Goal: Transaction & Acquisition: Purchase product/service

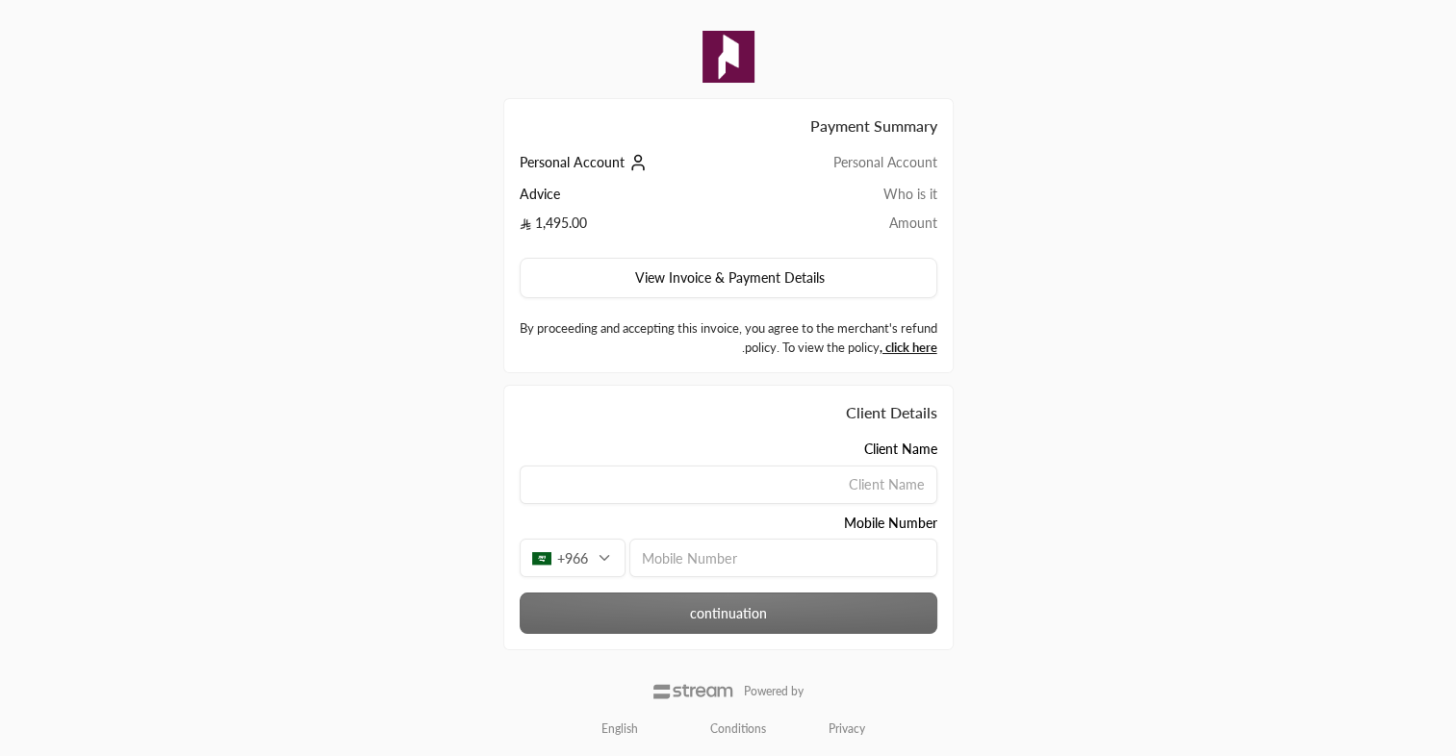
click at [635, 160] on icon at bounding box center [637, 162] width 19 height 19
click at [633, 160] on icon at bounding box center [637, 162] width 19 height 19
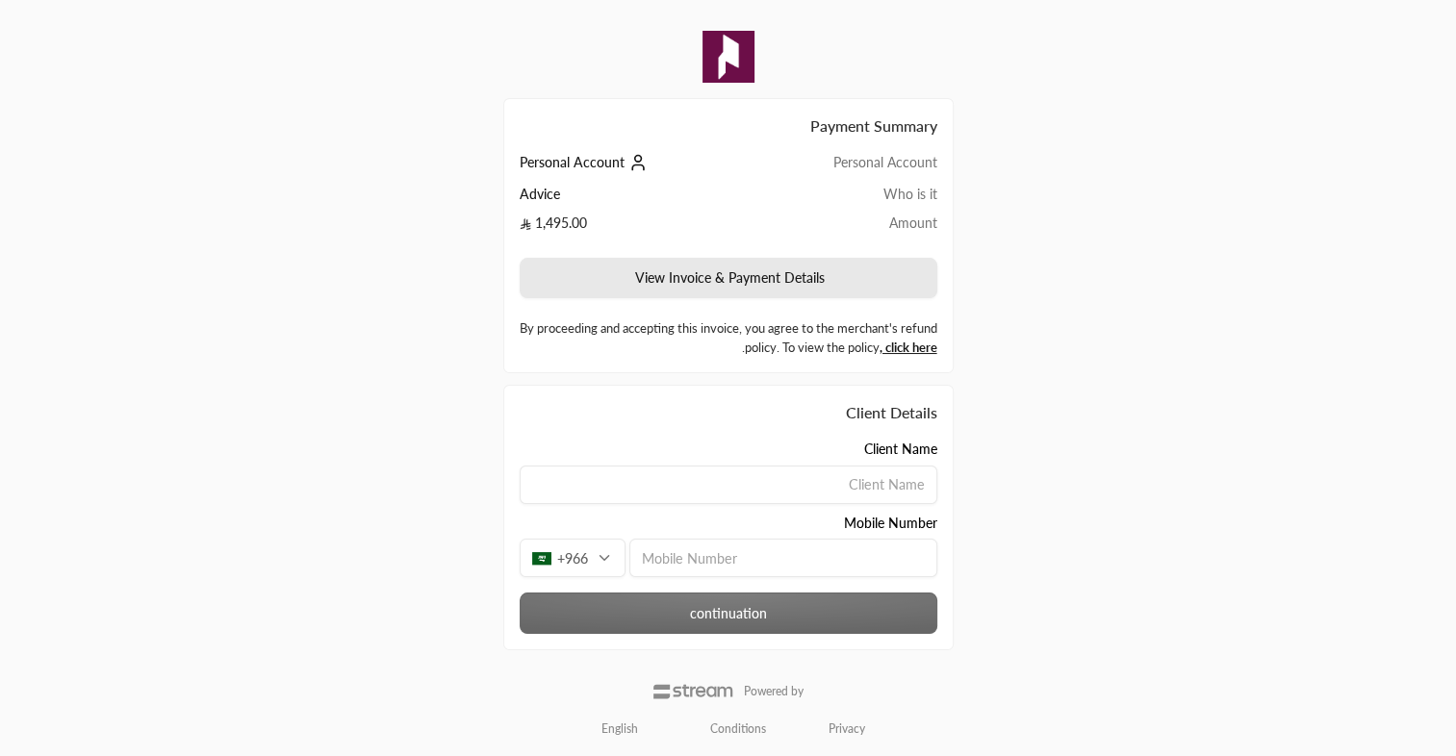
click at [789, 285] on button "View Invoice & Payment Details" at bounding box center [729, 278] width 418 height 40
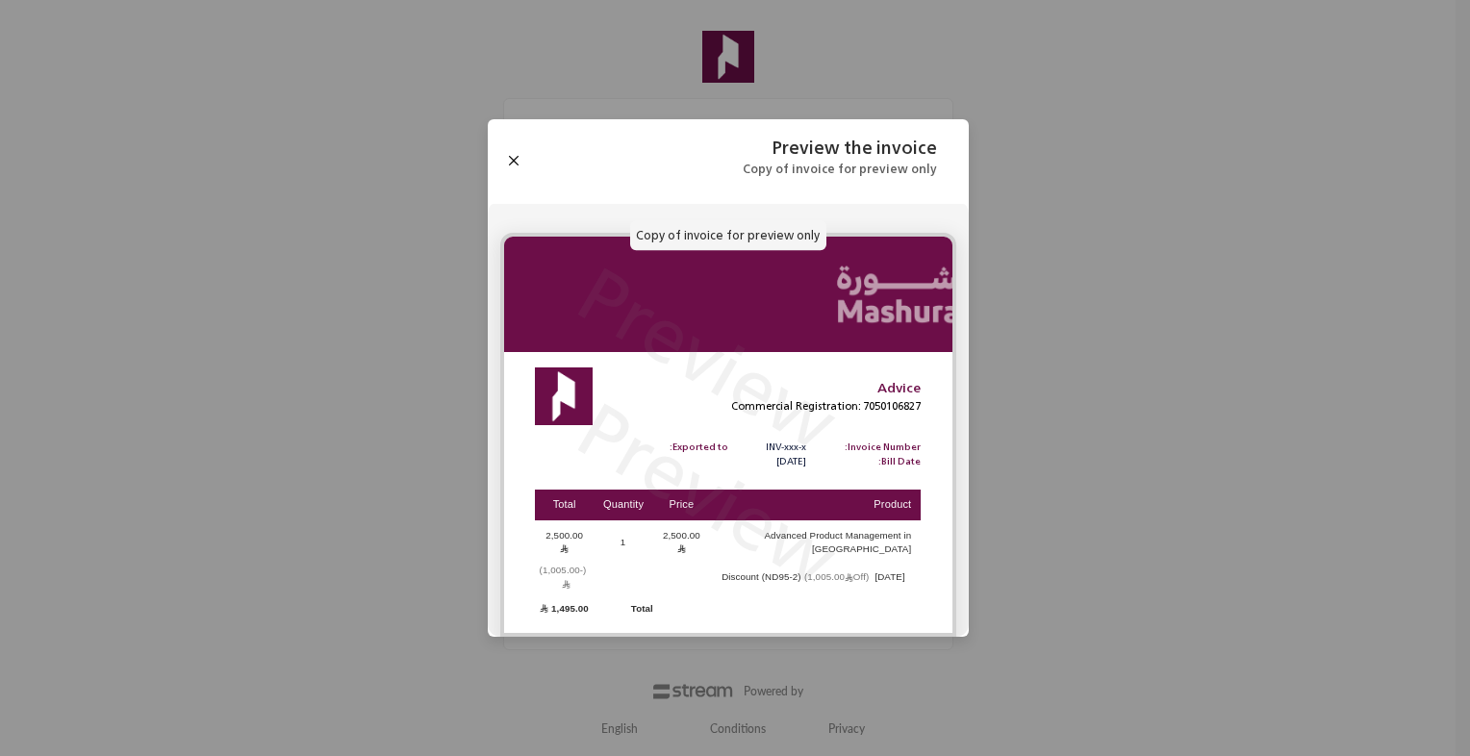
click at [720, 251] on p "Copy of invoice for preview only" at bounding box center [728, 235] width 196 height 31
click at [510, 166] on button "Close" at bounding box center [513, 160] width 21 height 21
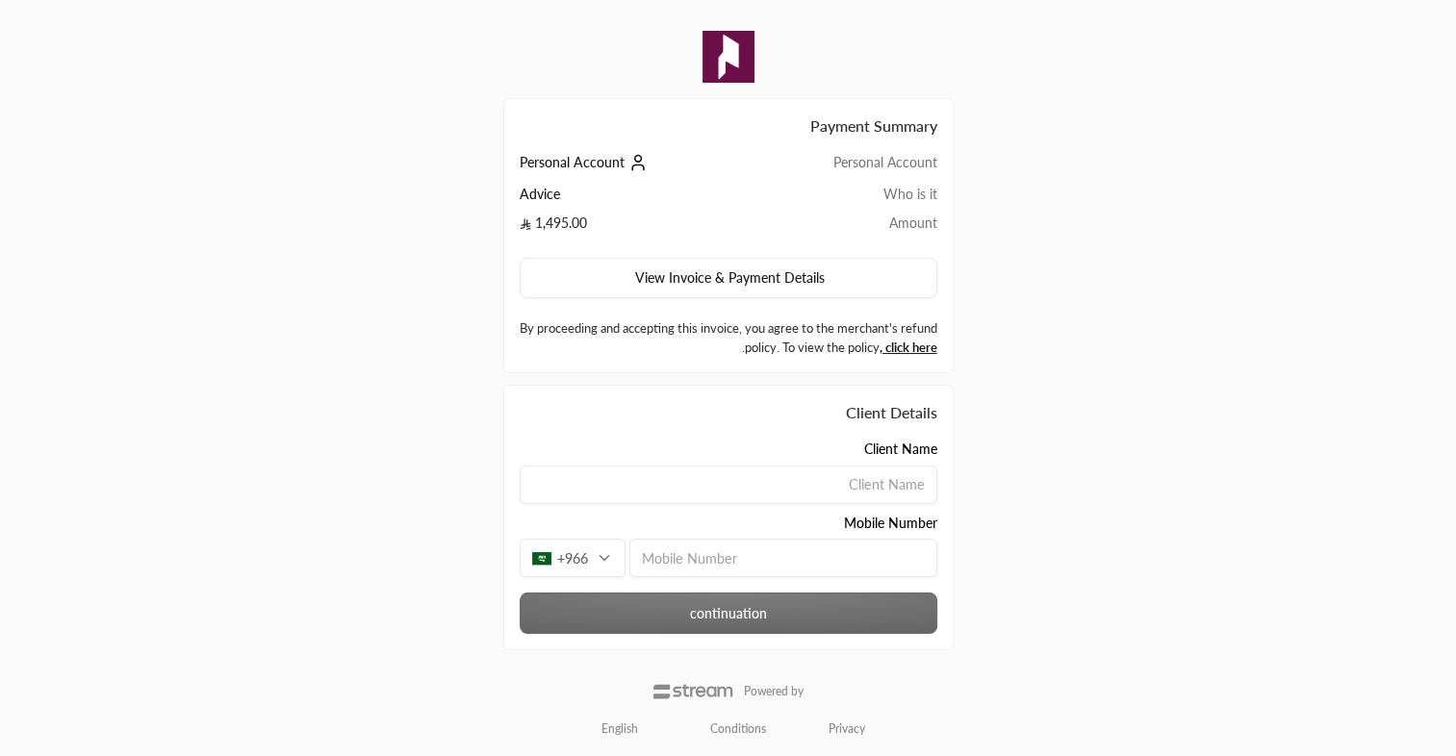
scroll to position [3, 0]
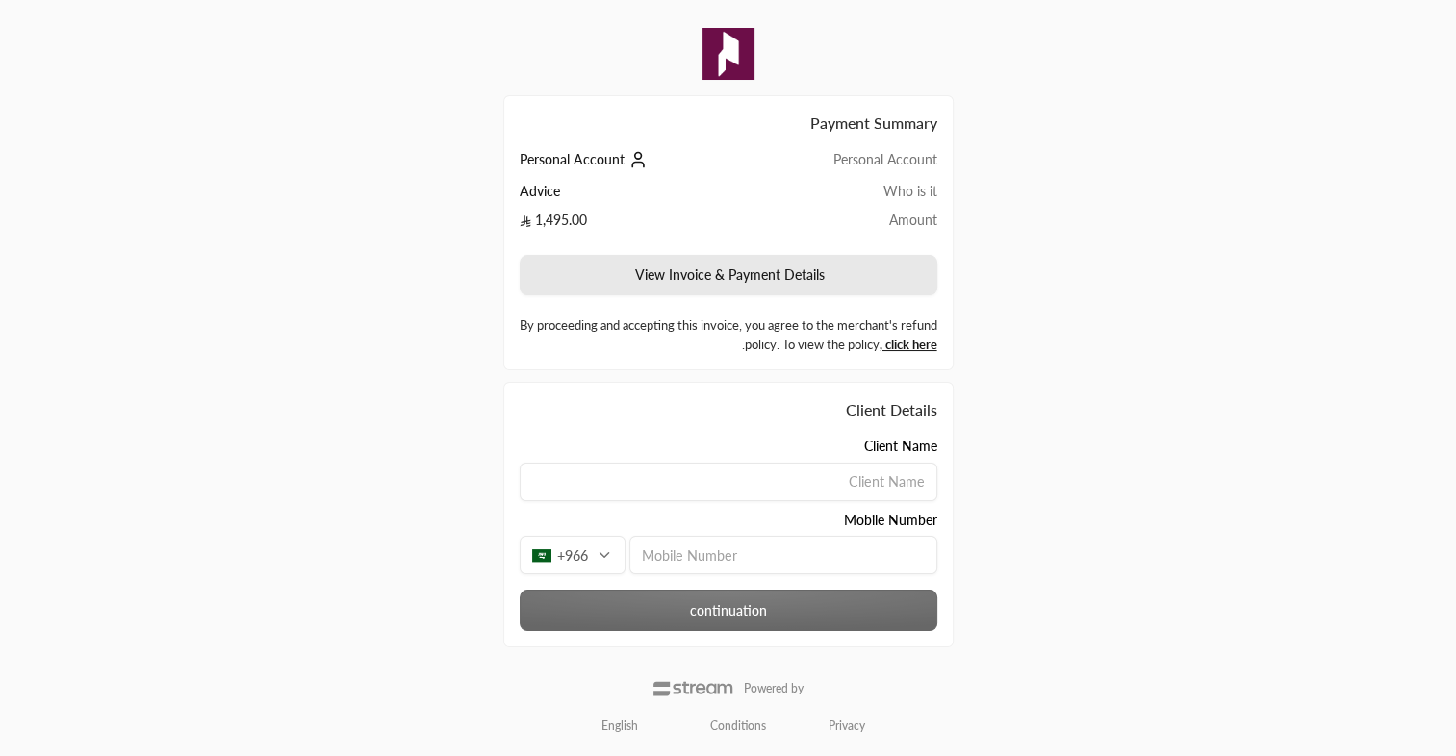
drag, startPoint x: 713, startPoint y: 272, endPoint x: 632, endPoint y: 279, distance: 81.1
click at [632, 279] on button "View Invoice & Payment Details" at bounding box center [729, 275] width 418 height 40
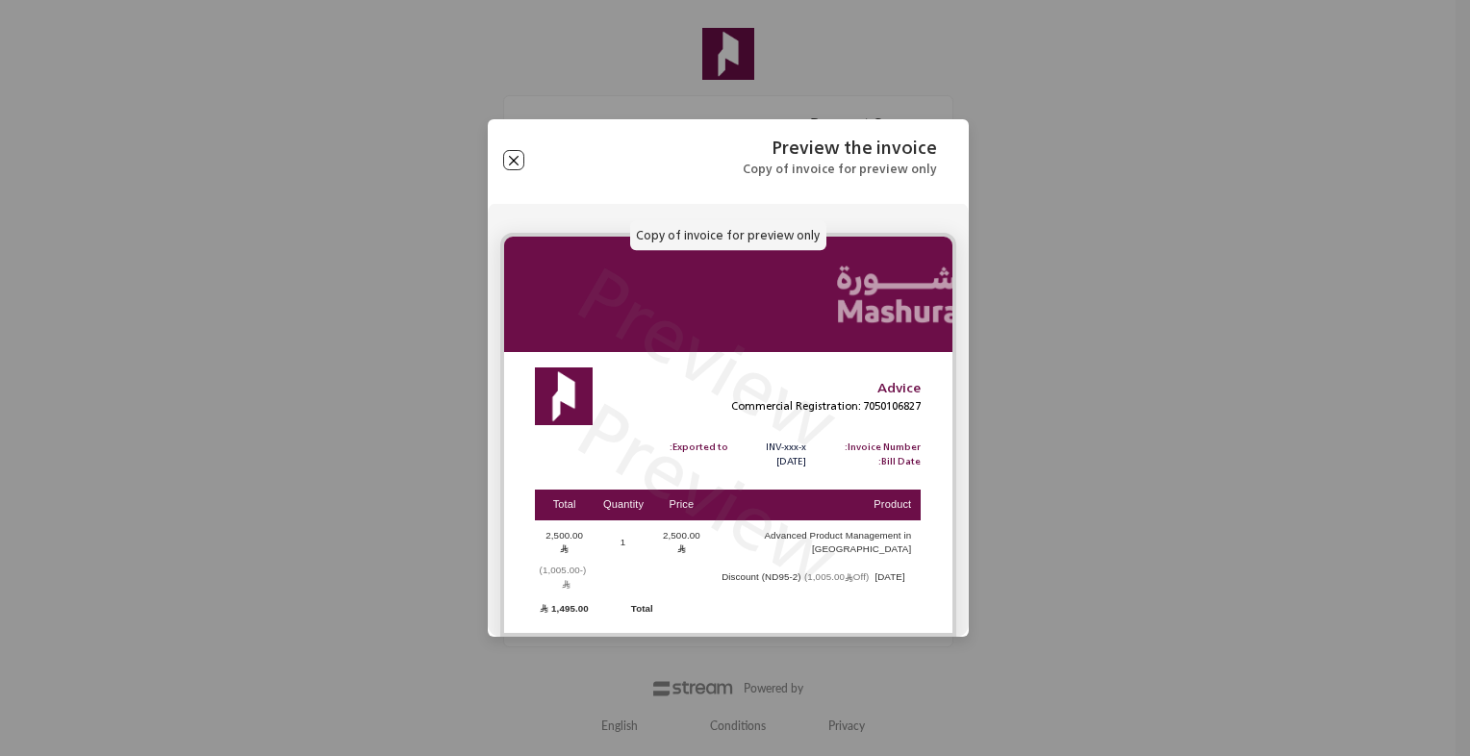
click at [516, 171] on button "Close" at bounding box center [513, 160] width 21 height 21
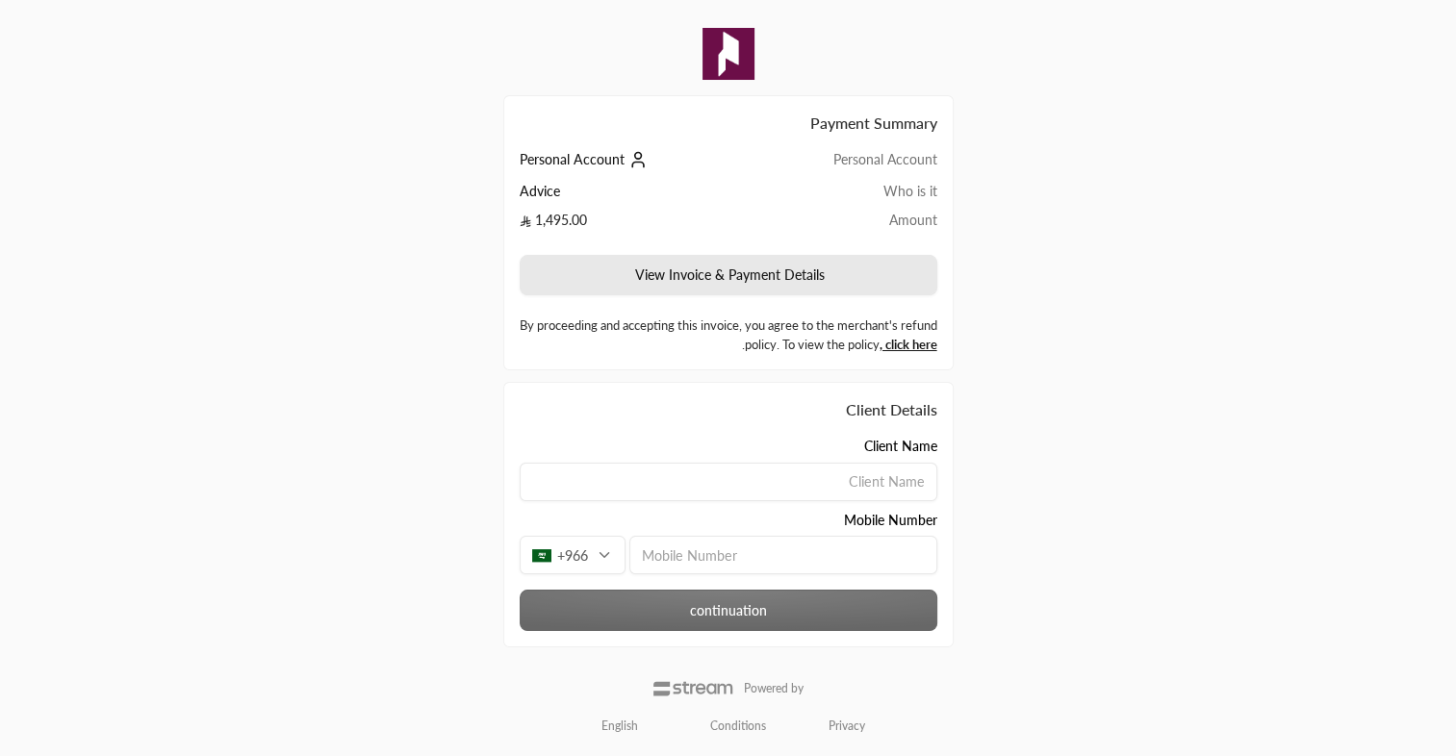
click at [741, 275] on button "View Invoice & Payment Details" at bounding box center [729, 275] width 418 height 40
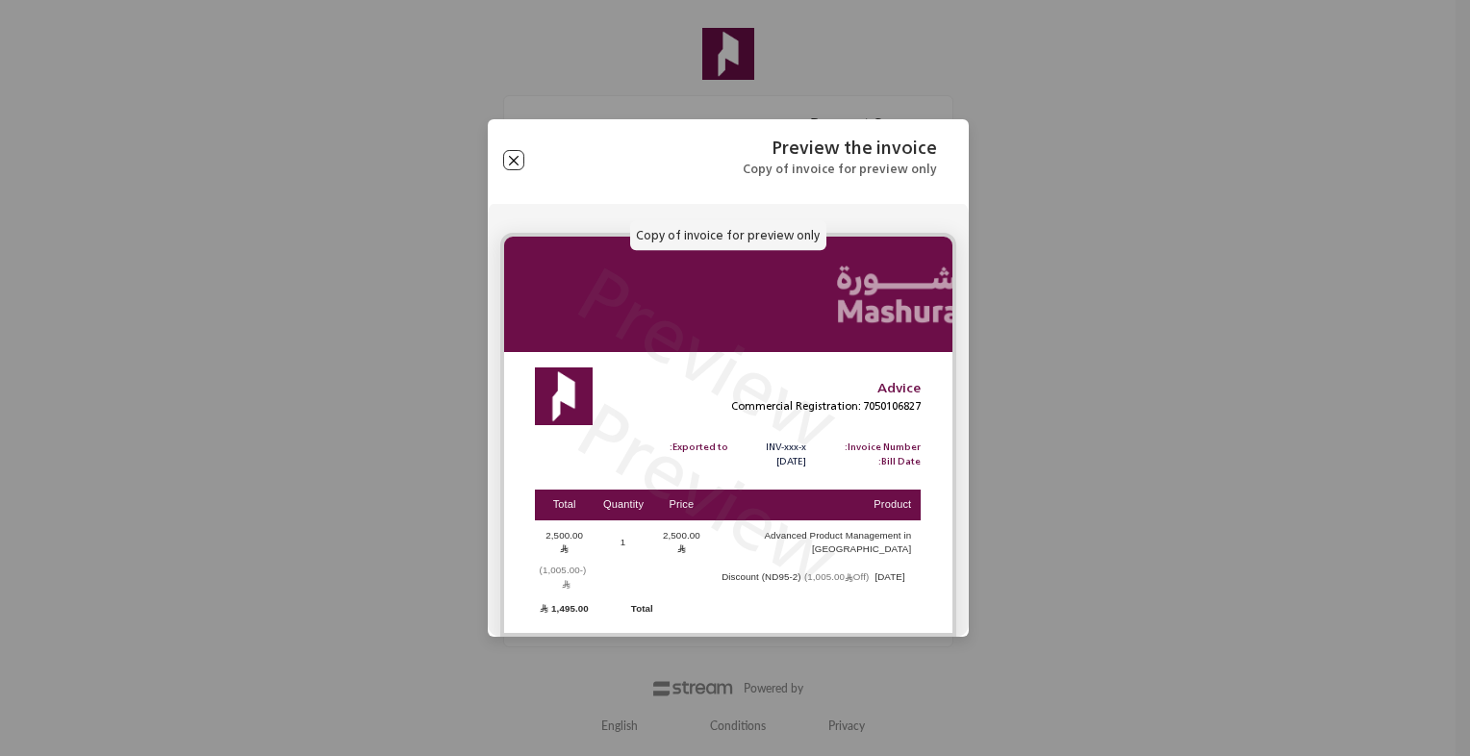
click at [511, 171] on button "Close" at bounding box center [513, 160] width 21 height 21
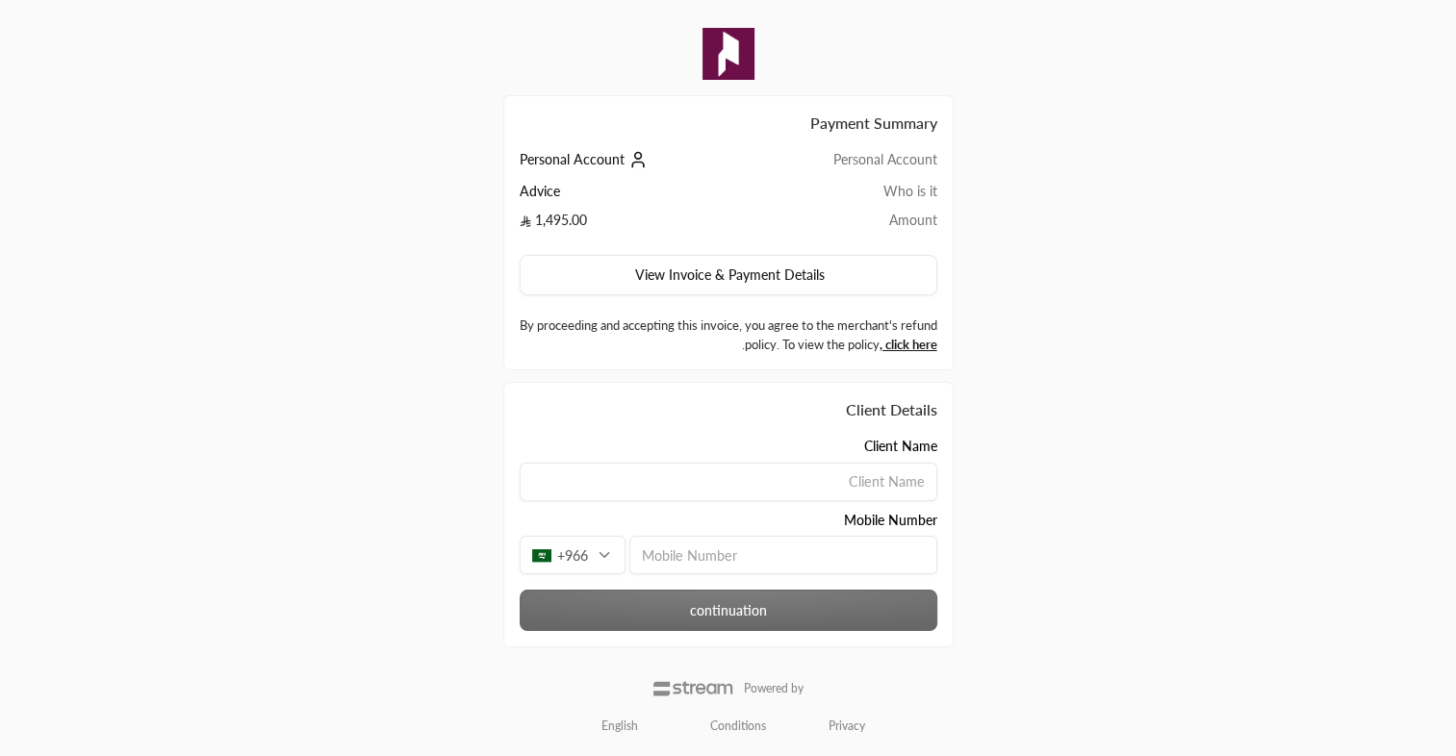
click at [604, 159] on span "Personal Account" at bounding box center [572, 159] width 105 height 16
click at [631, 164] on icon at bounding box center [637, 159] width 19 height 19
drag, startPoint x: 564, startPoint y: 191, endPoint x: 525, endPoint y: 194, distance: 38.6
click at [526, 194] on td "Advice" at bounding box center [637, 196] width 234 height 29
drag, startPoint x: 525, startPoint y: 194, endPoint x: 558, endPoint y: 195, distance: 32.7
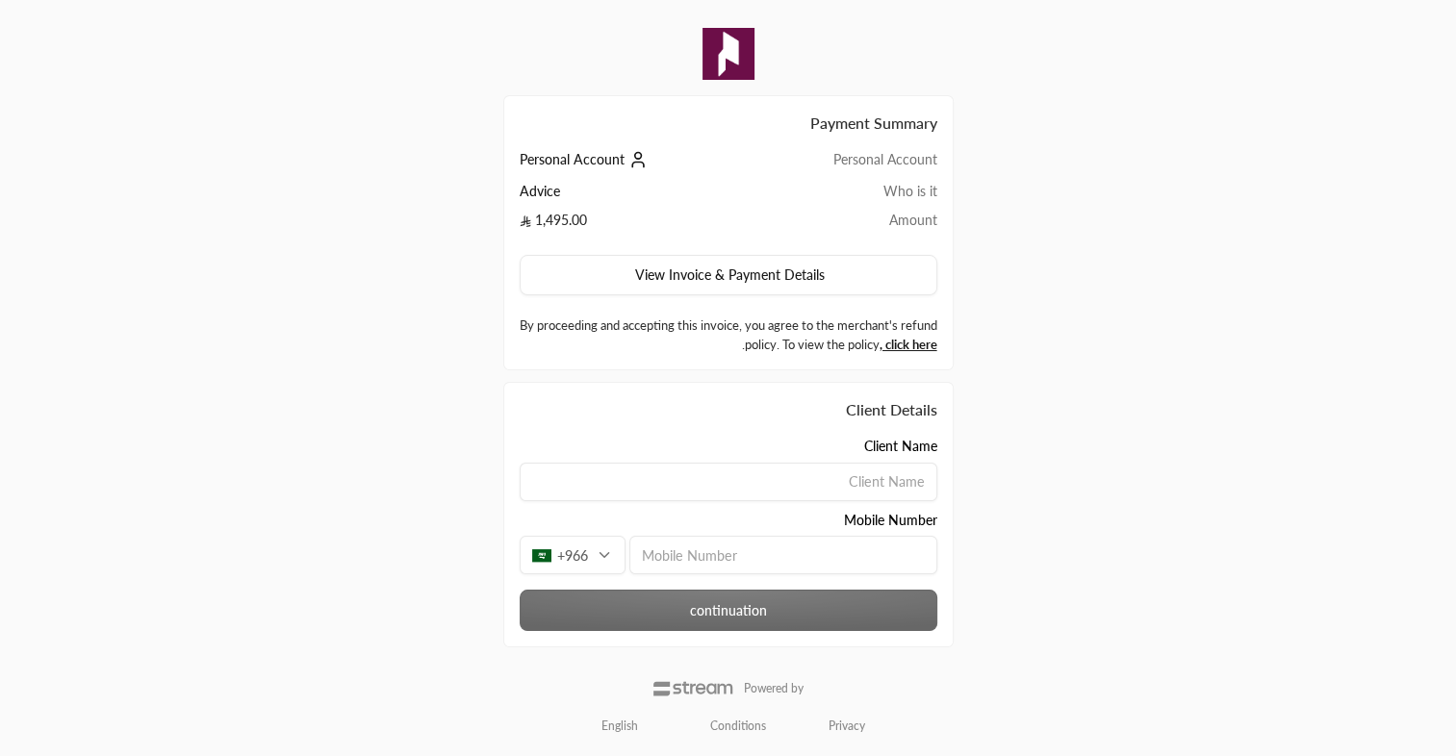
click at [558, 195] on td "Advice" at bounding box center [637, 196] width 234 height 29
drag, startPoint x: 588, startPoint y: 220, endPoint x: 515, endPoint y: 164, distance: 92.6
click at [515, 164] on div "Payment Summary Personal Account Personal Account Who is it Advice Amount 1,495…" at bounding box center [728, 232] width 450 height 275
drag, startPoint x: 515, startPoint y: 164, endPoint x: 789, endPoint y: 198, distance: 276.4
click at [789, 198] on td "Who is it" at bounding box center [844, 196] width 184 height 29
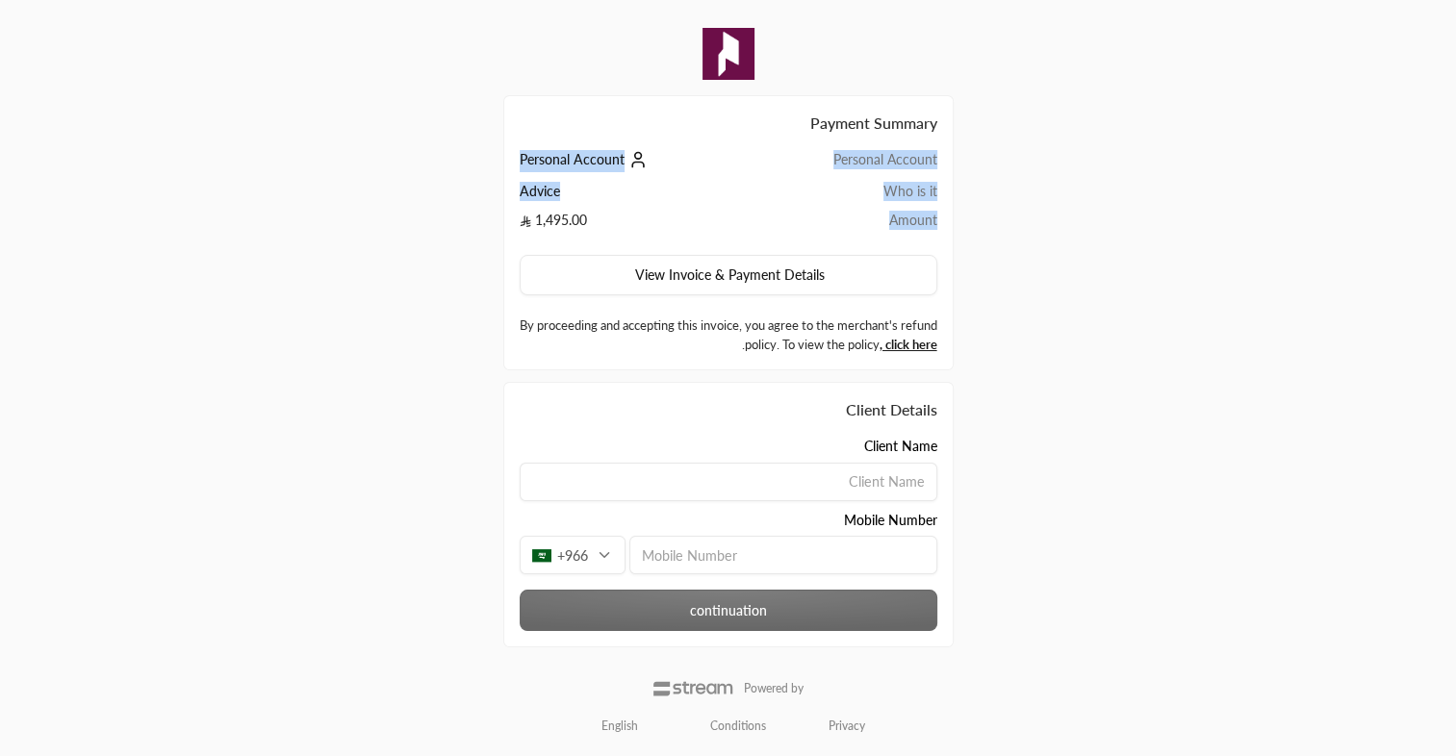
click at [922, 187] on td "Who is it" at bounding box center [844, 196] width 184 height 29
drag, startPoint x: 939, startPoint y: 191, endPoint x: 750, endPoint y: 154, distance: 193.1
click at [750, 154] on div "Payment Summary Personal Account Personal Account Who is it Advice Amount 1,495…" at bounding box center [728, 232] width 450 height 275
click at [750, 154] on td "Personal Account" at bounding box center [637, 166] width 234 height 32
drag, startPoint x: 939, startPoint y: 191, endPoint x: 836, endPoint y: 159, distance: 107.7
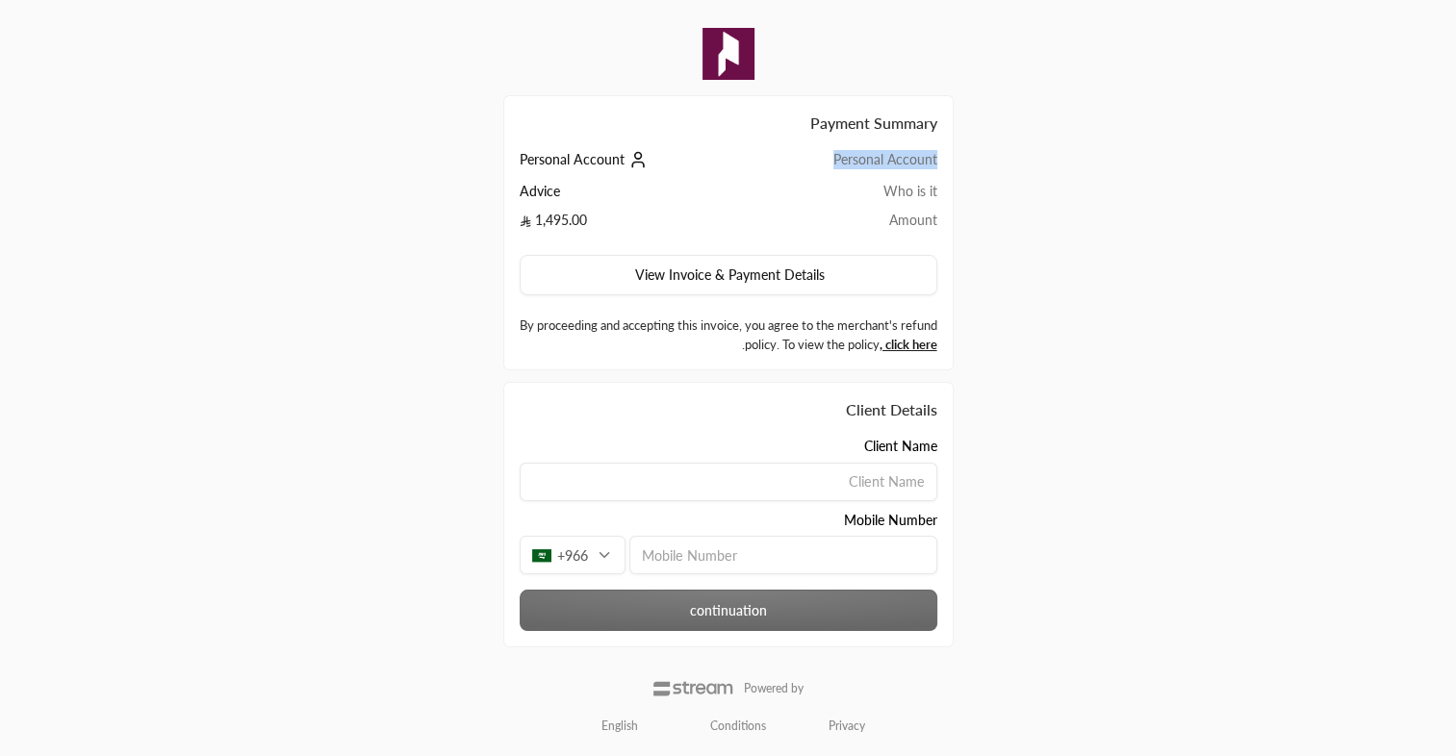
click at [836, 159] on div "Payment Summary Personal Account Personal Account Who is it Advice Amount 1,495…" at bounding box center [728, 232] width 450 height 275
click at [836, 159] on td "Personal Account" at bounding box center [844, 166] width 184 height 32
drag, startPoint x: 836, startPoint y: 159, endPoint x: 819, endPoint y: 166, distance: 18.6
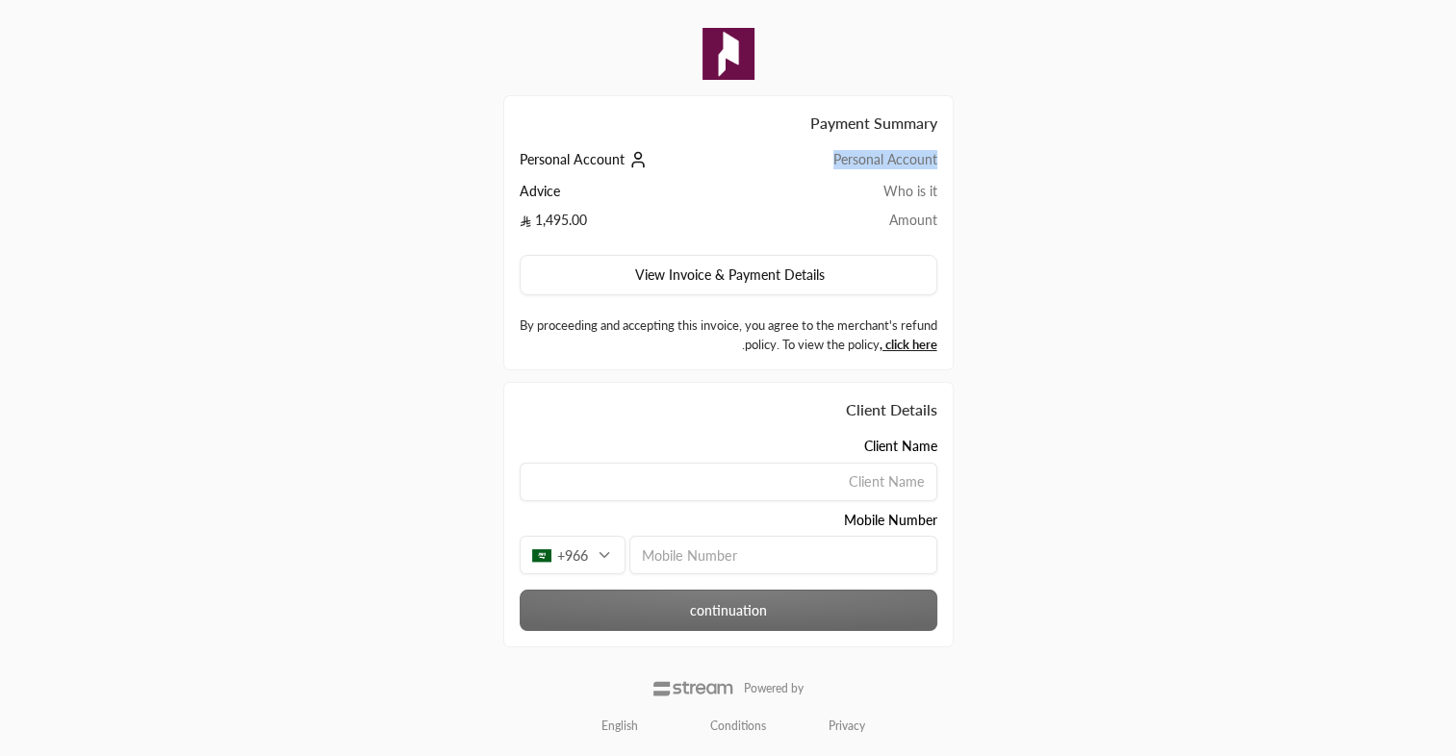
click at [819, 166] on td "Personal Account" at bounding box center [844, 166] width 184 height 32
click at [530, 191] on td "Advice" at bounding box center [637, 196] width 234 height 29
drag, startPoint x: 530, startPoint y: 191, endPoint x: 524, endPoint y: 162, distance: 29.4
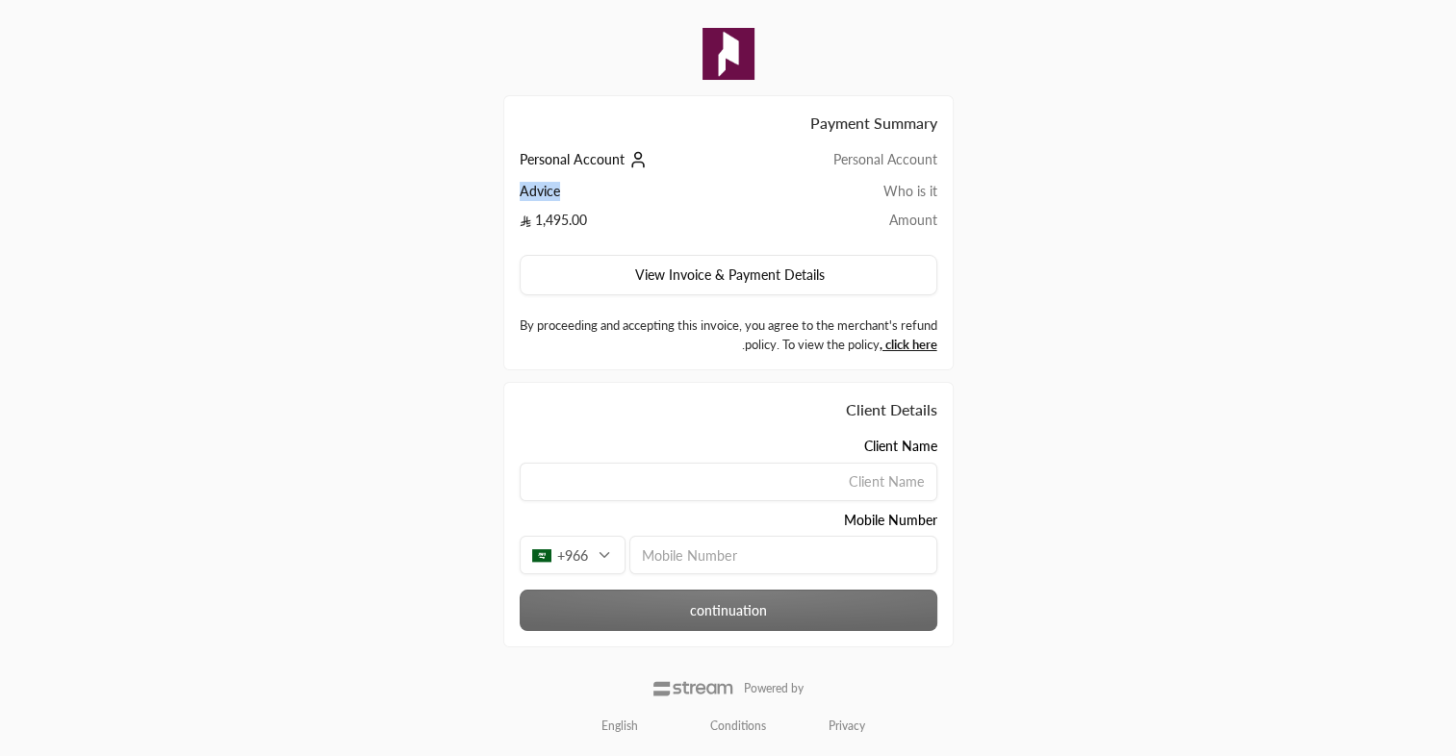
click at [524, 162] on span "Personal Account" at bounding box center [572, 159] width 105 height 16
click at [523, 155] on span "Personal Account" at bounding box center [572, 159] width 105 height 16
click at [516, 128] on div "Payment Summary Personal Account Personal Account Who is it Advice Amount 1,495…" at bounding box center [728, 232] width 450 height 275
click at [516, 157] on div "Payment Summary Personal Account Personal Account Who is it Advice Amount 1,495…" at bounding box center [728, 232] width 450 height 275
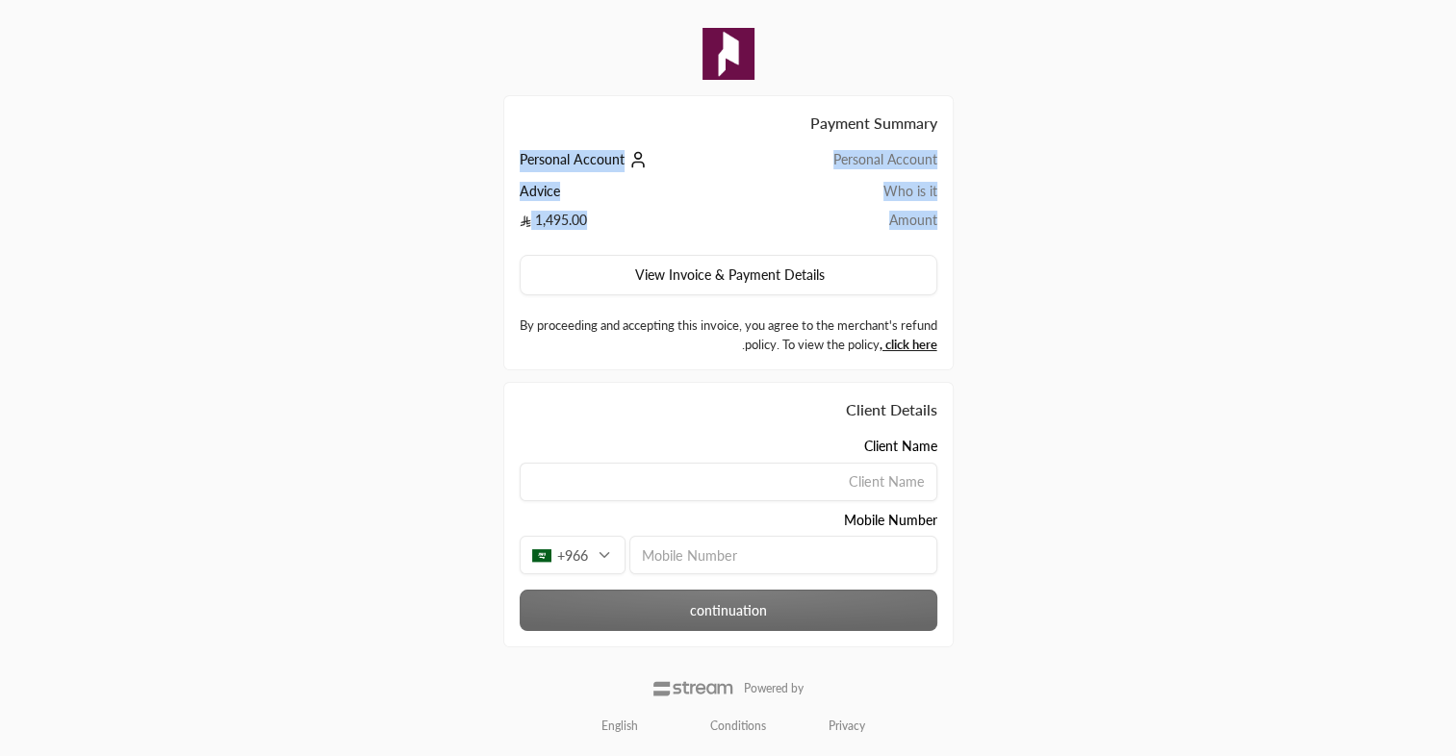
click at [516, 157] on div "Payment Summary Personal Account Personal Account Who is it Advice Amount 1,495…" at bounding box center [728, 232] width 450 height 275
drag, startPoint x: 516, startPoint y: 157, endPoint x: 712, endPoint y: 202, distance: 201.4
click at [712, 202] on td "Advice" at bounding box center [637, 196] width 234 height 29
click at [644, 162] on icon at bounding box center [637, 159] width 19 height 19
click at [800, 160] on td "Personal Account" at bounding box center [844, 166] width 184 height 32
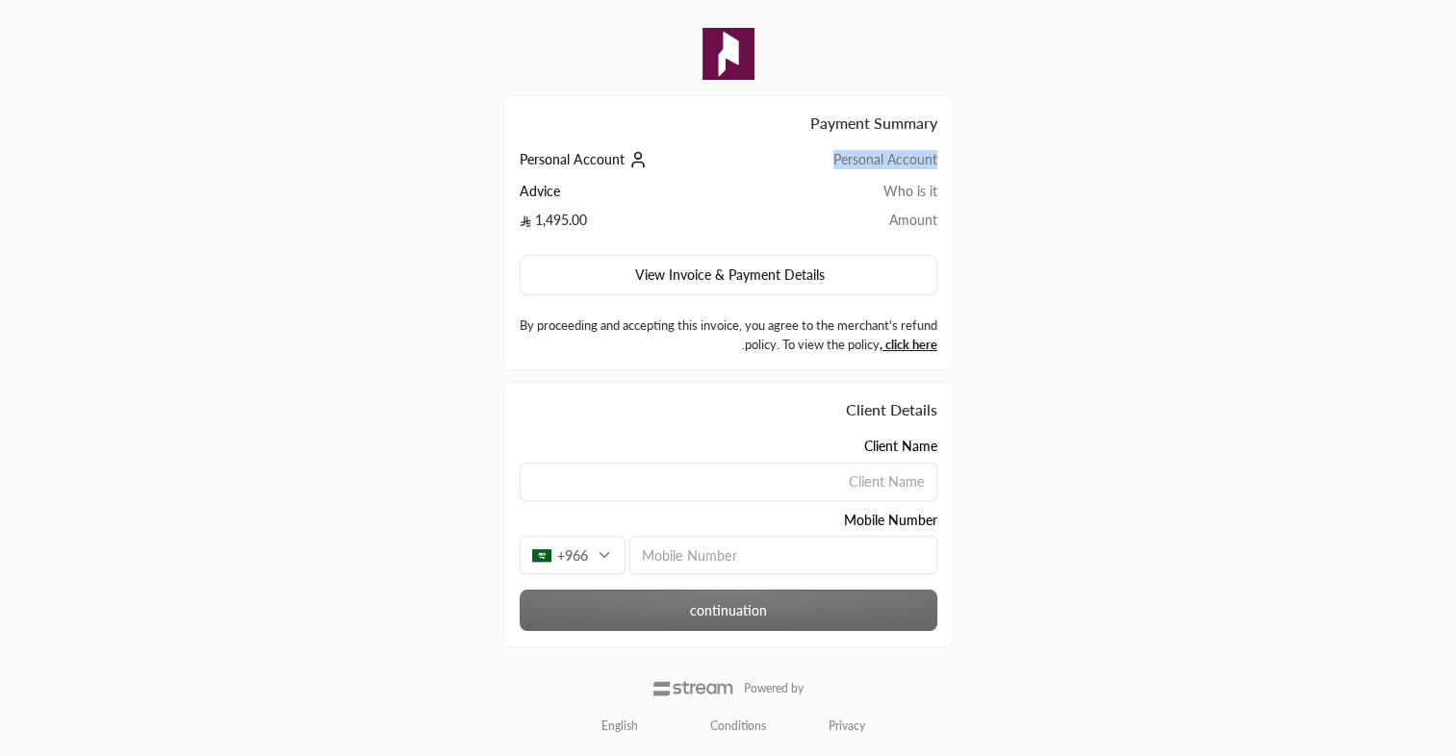
drag, startPoint x: 935, startPoint y: 164, endPoint x: 801, endPoint y: 164, distance: 134.7
click at [801, 164] on td "Personal Account" at bounding box center [844, 166] width 184 height 32
drag, startPoint x: 801, startPoint y: 164, endPoint x: 1041, endPoint y: 182, distance: 241.3
click at [1041, 182] on div "Payment Summary Personal Account Personal Account Who is it Advice Amount 1,495…" at bounding box center [728, 377] width 728 height 761
drag, startPoint x: 943, startPoint y: 166, endPoint x: 818, endPoint y: 164, distance: 125.1
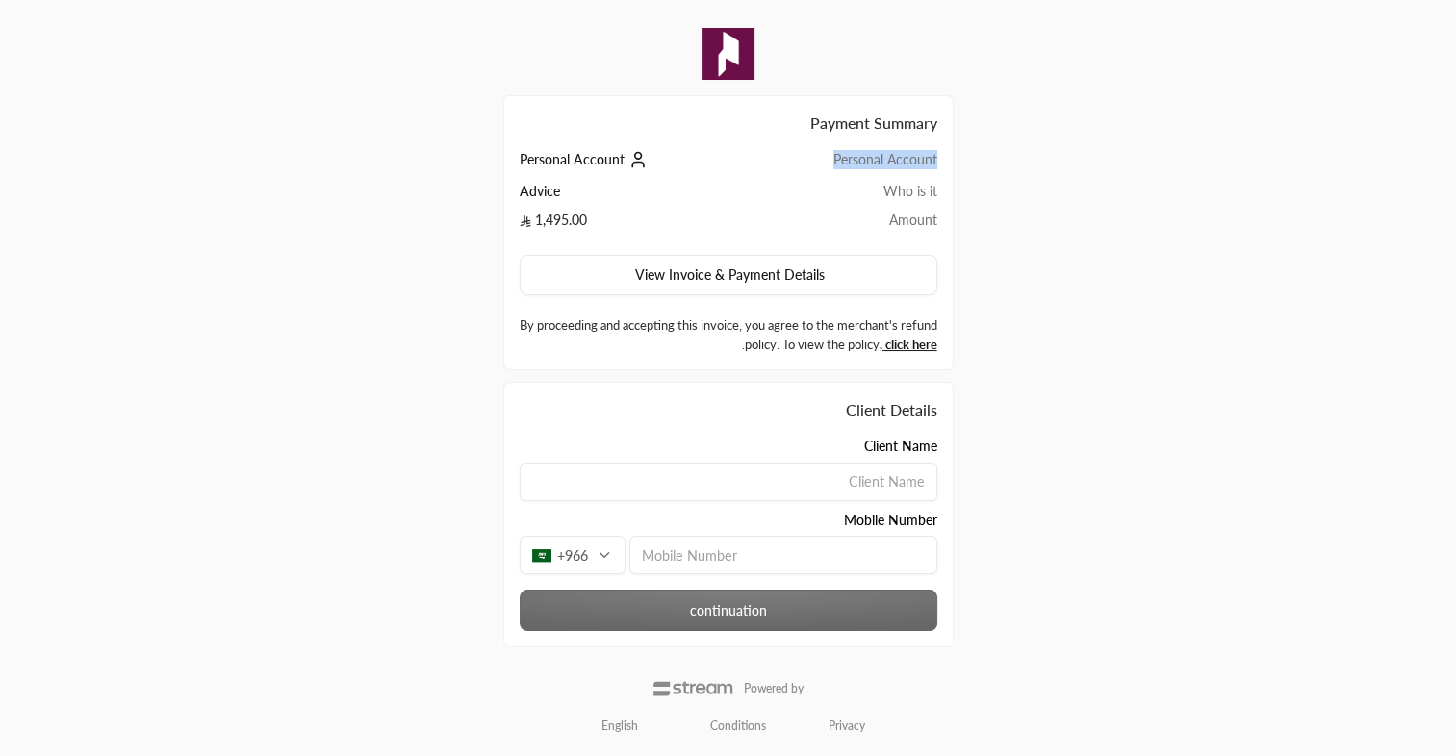
click at [818, 164] on div "Payment Summary Personal Account Personal Account Who is it Advice Amount 1,495…" at bounding box center [728, 232] width 450 height 275
drag, startPoint x: 818, startPoint y: 164, endPoint x: 824, endPoint y: 155, distance: 10.4
click at [821, 154] on td "Personal Account" at bounding box center [844, 166] width 184 height 32
click at [932, 164] on td "Personal Account" at bounding box center [844, 166] width 184 height 32
click at [934, 163] on td "Personal Account" at bounding box center [844, 166] width 184 height 32
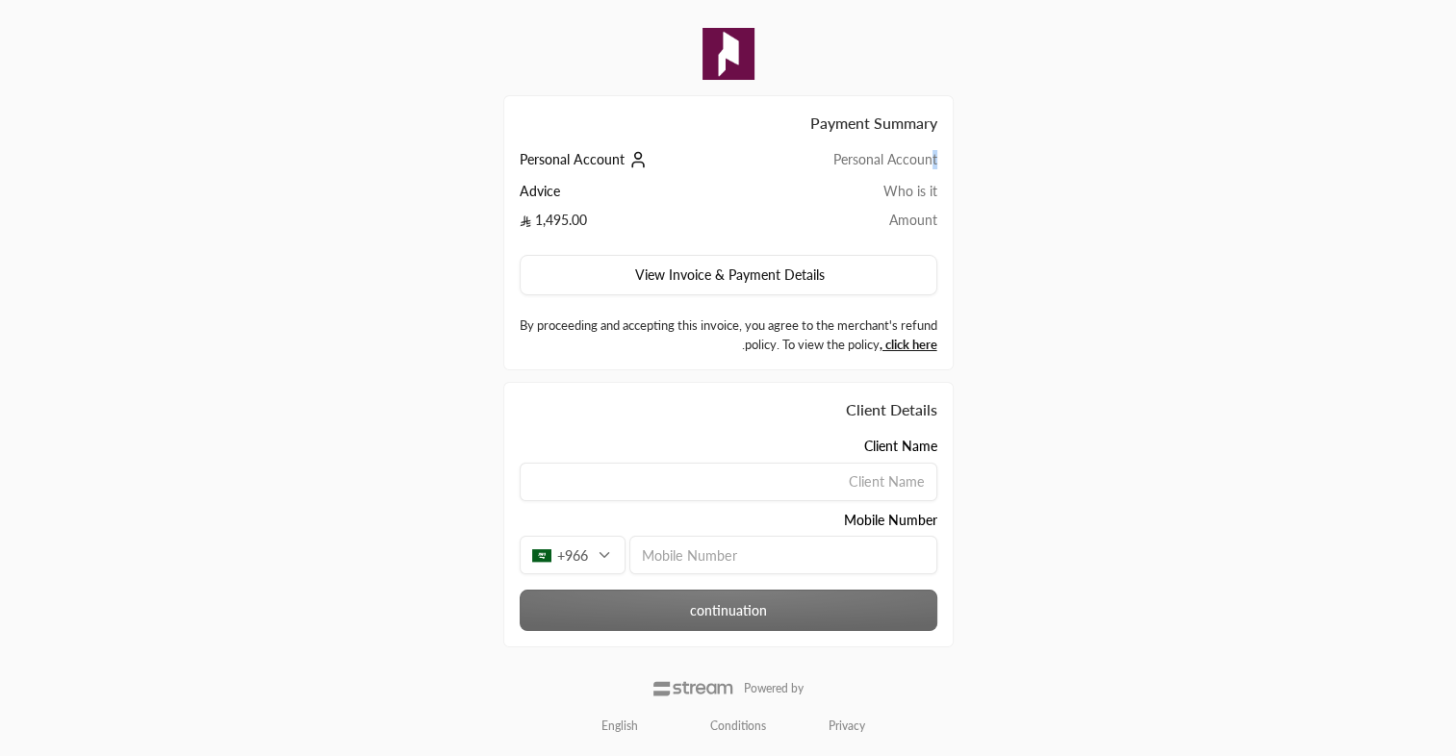
click at [934, 163] on td "Personal Account" at bounding box center [844, 166] width 184 height 32
click at [930, 163] on td "Personal Account" at bounding box center [844, 166] width 184 height 32
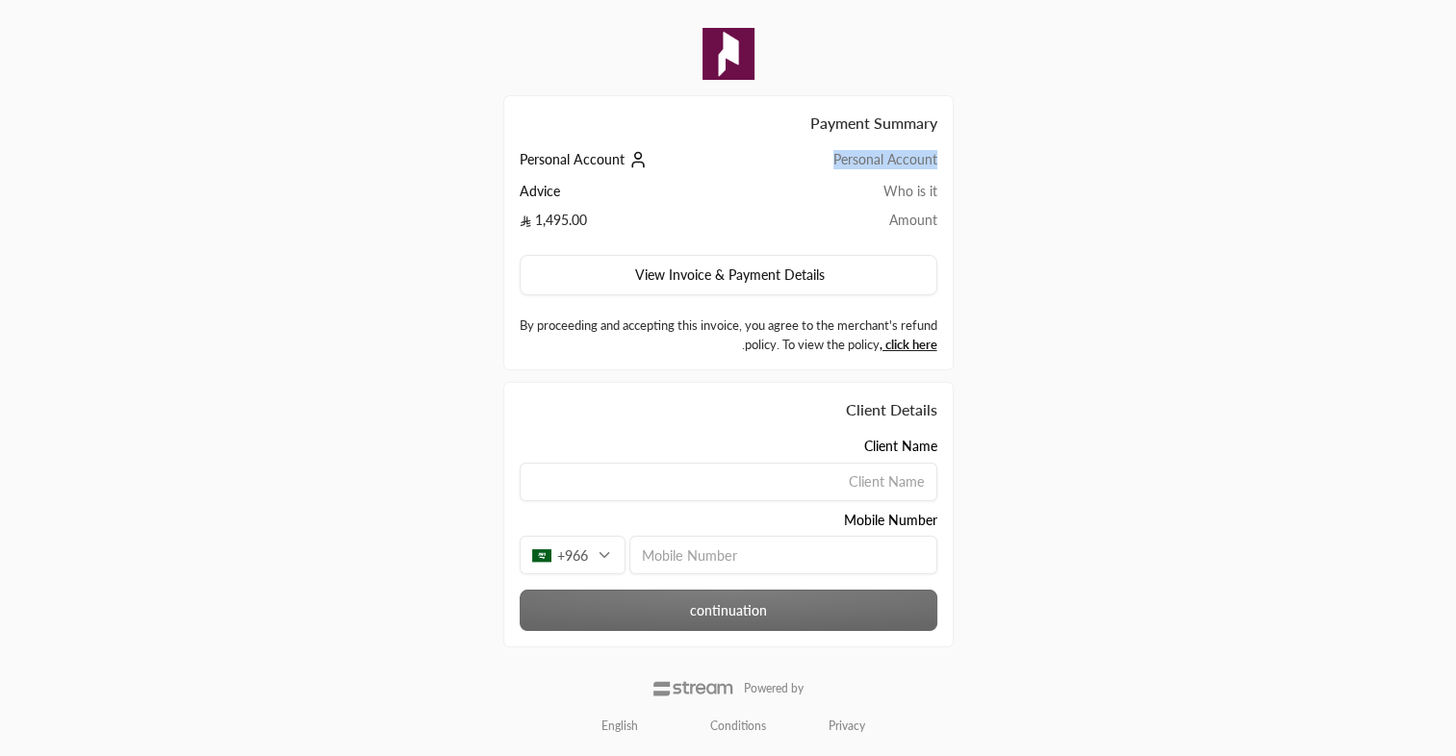
click at [848, 158] on td "Personal Account" at bounding box center [844, 166] width 184 height 32
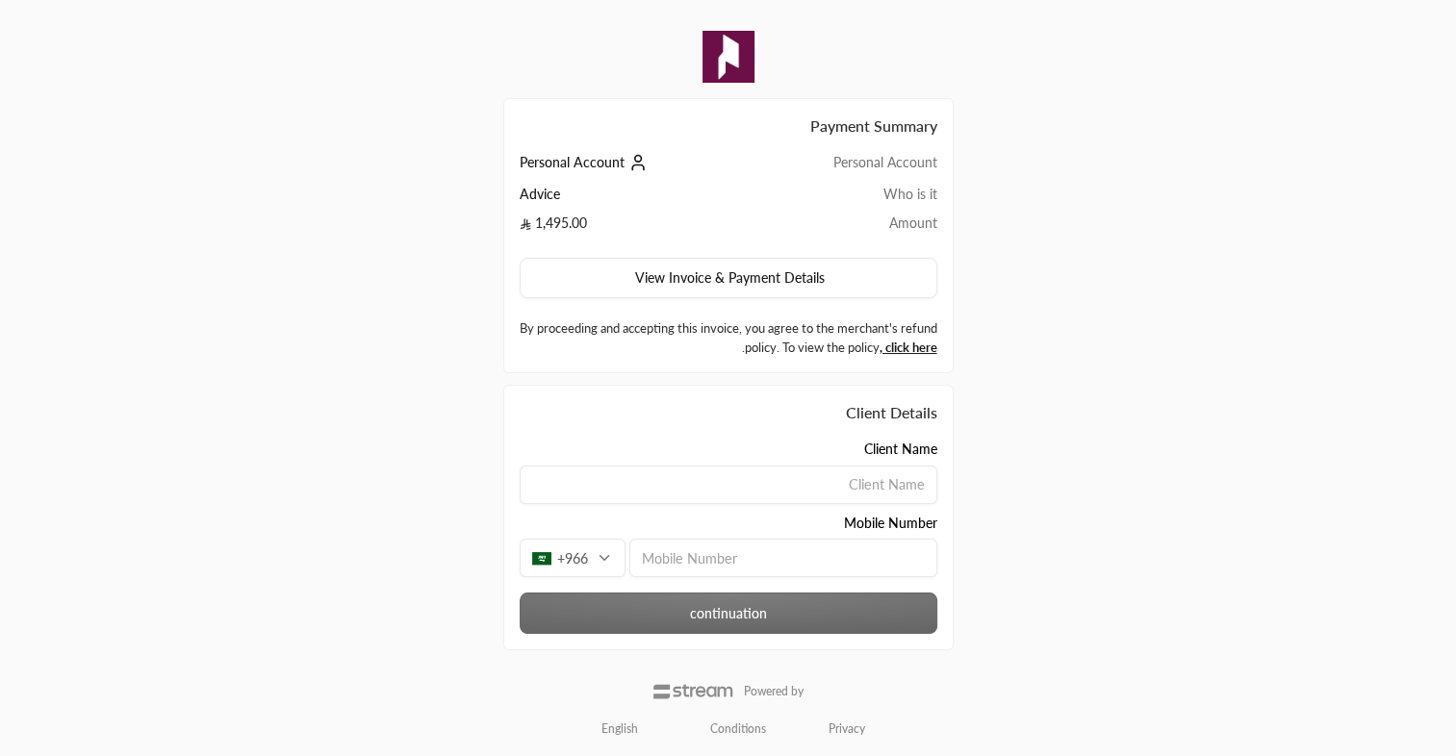
click at [827, 484] on input at bounding box center [729, 485] width 418 height 38
